Goal: Task Accomplishment & Management: Use online tool/utility

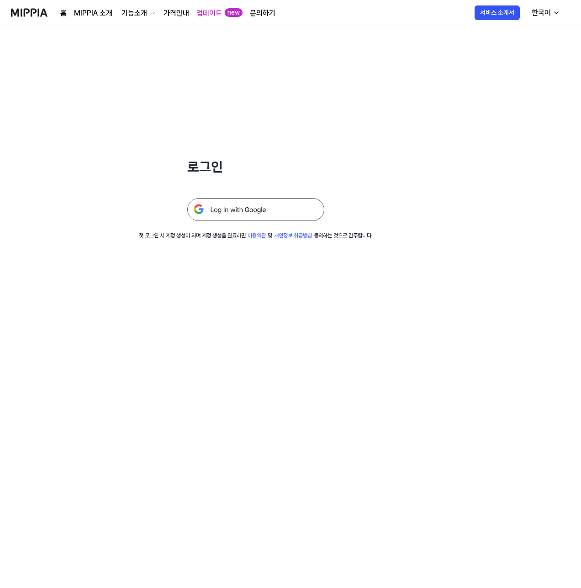
click at [261, 216] on img at bounding box center [255, 209] width 137 height 23
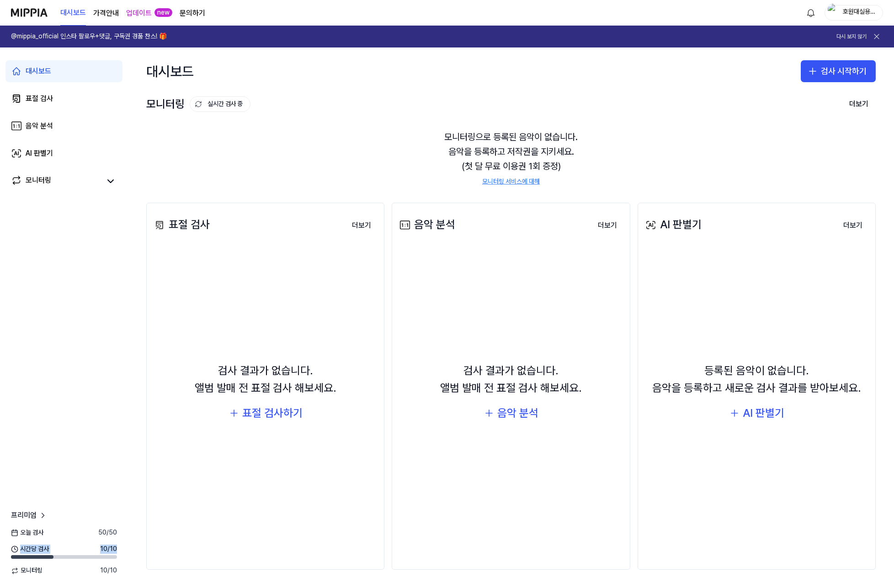
drag, startPoint x: 53, startPoint y: 557, endPoint x: 50, endPoint y: 551, distance: 6.1
click at [50, 551] on div "시간당 검사 10 / 10" at bounding box center [64, 552] width 128 height 15
click at [67, 552] on div "시간당 검사 10 / 10" at bounding box center [64, 549] width 106 height 9
